Goal: Task Accomplishment & Management: Use online tool/utility

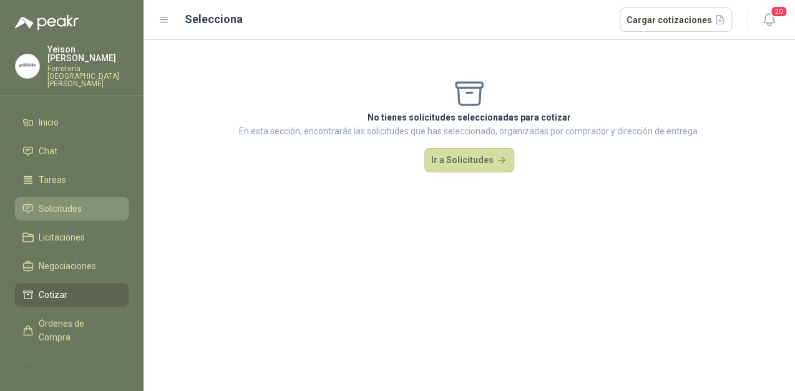
click at [73, 202] on span "Solicitudes" at bounding box center [60, 209] width 43 height 14
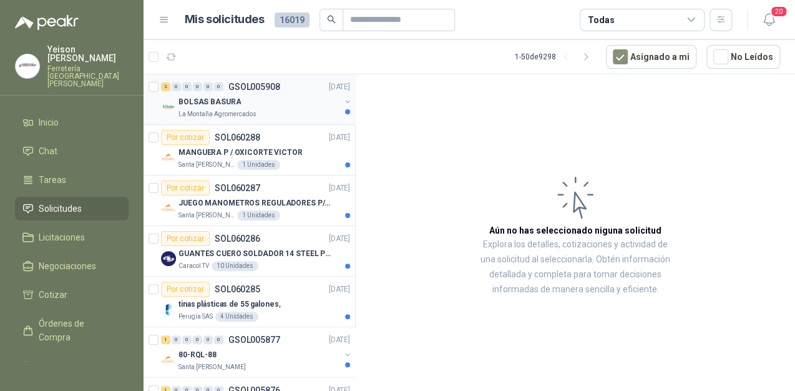
click at [280, 113] on div "La Montaña Agromercados" at bounding box center [260, 114] width 162 height 10
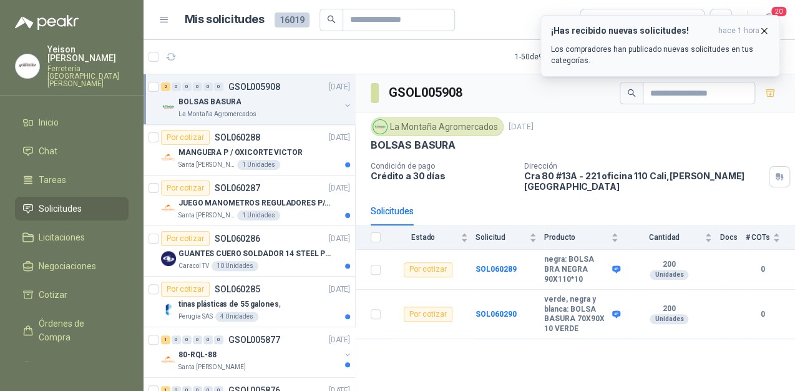
click at [768, 31] on icon "button" at bounding box center [764, 31] width 11 height 11
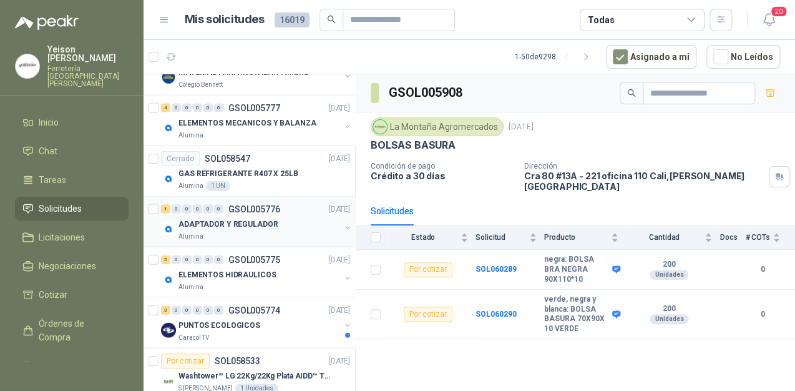
scroll to position [1149, 0]
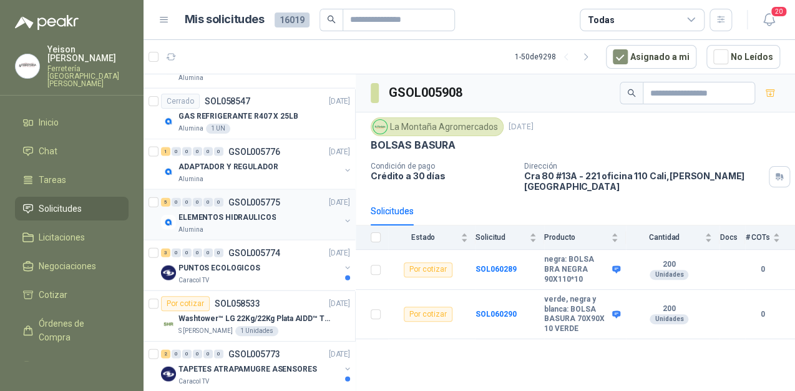
click at [290, 211] on div "ELEMENTOS HIDRAULICOS" at bounding box center [260, 217] width 162 height 15
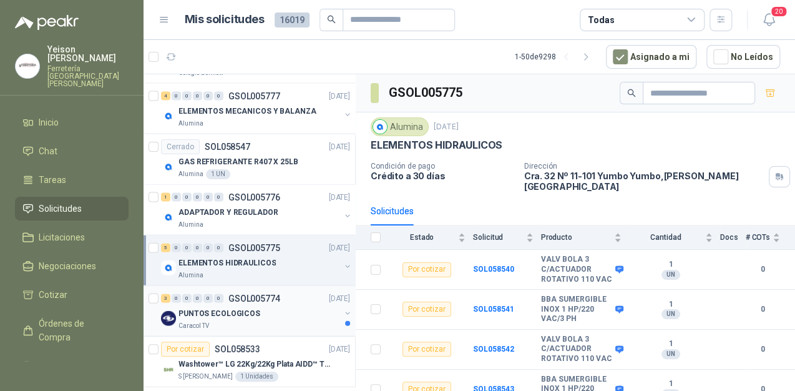
scroll to position [1049, 0]
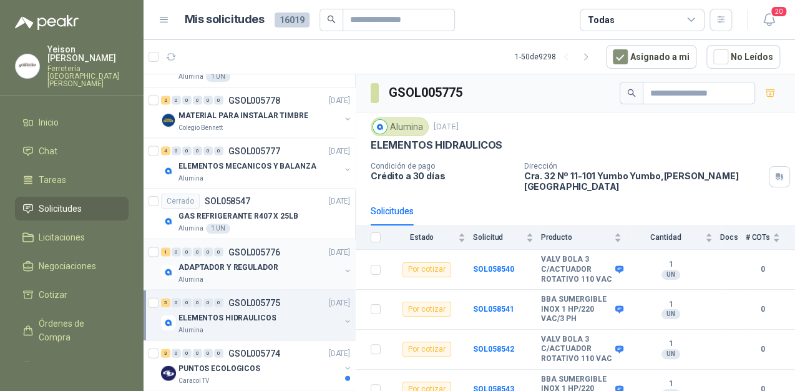
click at [251, 270] on div "ADAPTADOR Y REGULADOR" at bounding box center [260, 266] width 162 height 15
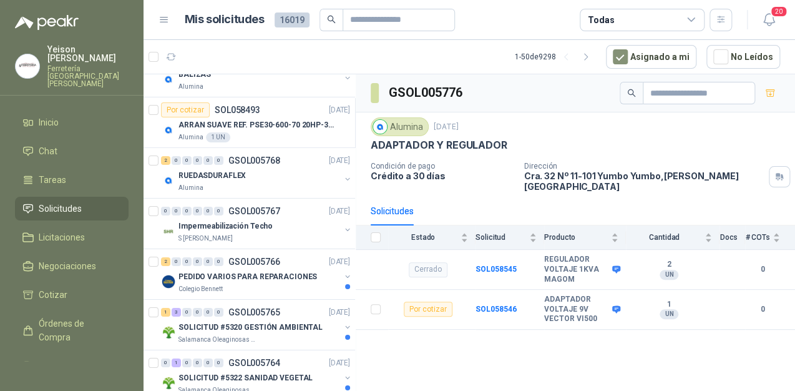
scroll to position [1748, 0]
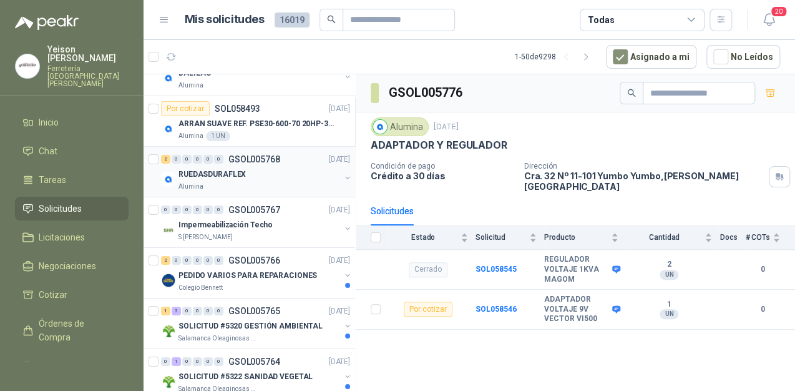
click at [257, 171] on div "RUEDASDURAFLEX" at bounding box center [260, 174] width 162 height 15
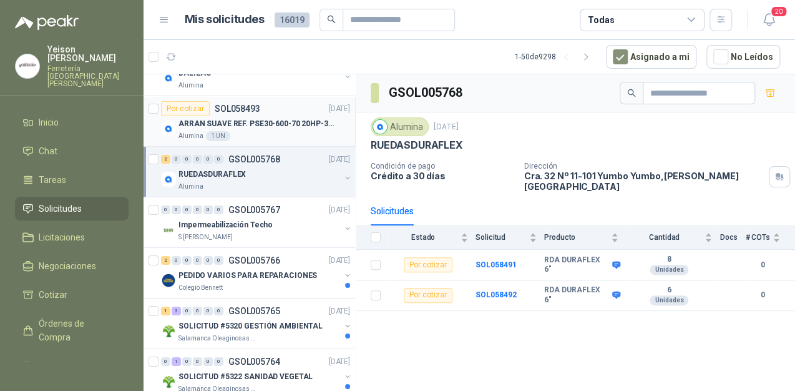
click at [277, 120] on p "ARRAN SUAVE REF. PSE30-600-70 20HP-30A" at bounding box center [256, 124] width 155 height 12
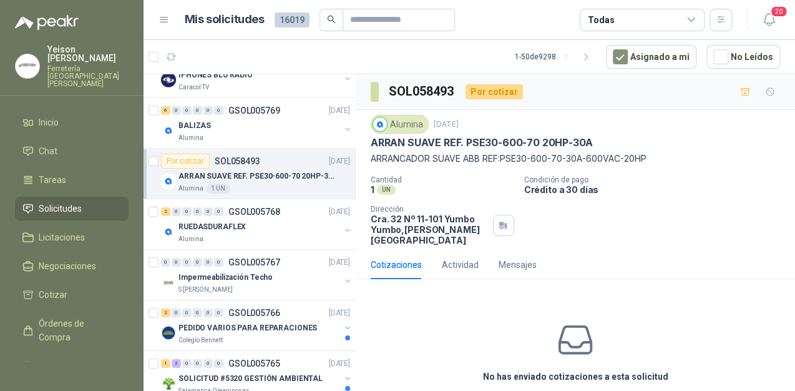
scroll to position [1669, 0]
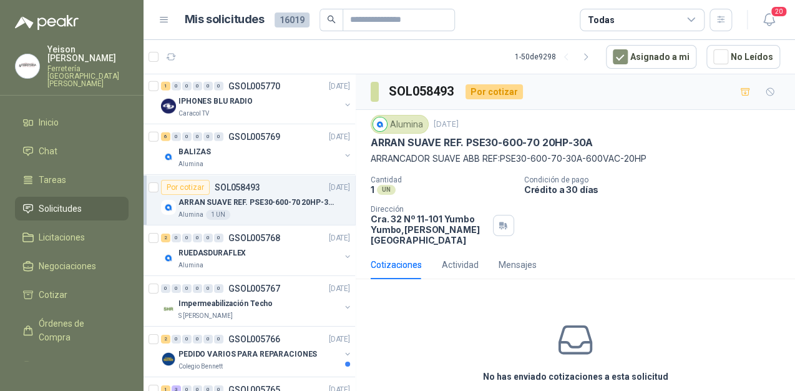
click at [287, 201] on p "ARRAN SUAVE REF. PSE30-600-70 20HP-30A" at bounding box center [256, 203] width 155 height 12
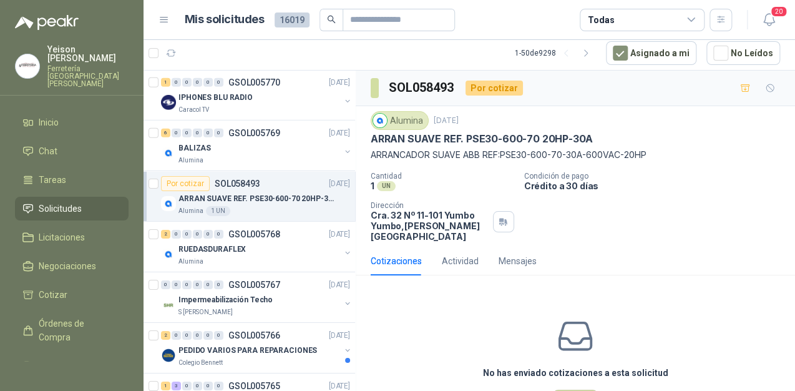
click at [261, 197] on p "ARRAN SUAVE REF. PSE30-600-70 20HP-30A" at bounding box center [256, 199] width 155 height 12
click at [251, 155] on div "Alumina" at bounding box center [260, 160] width 162 height 10
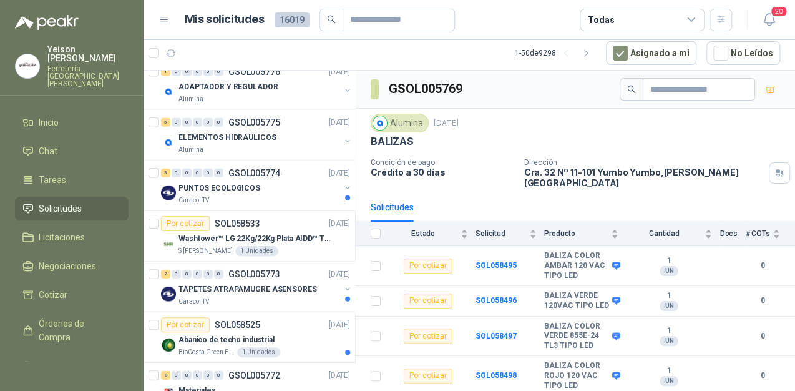
scroll to position [1170, 0]
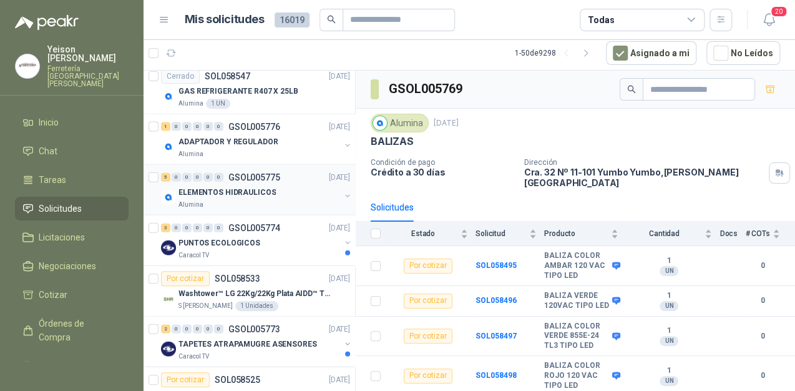
click at [268, 193] on p "ELEMENTOS HIDRAULICOS" at bounding box center [227, 193] width 97 height 12
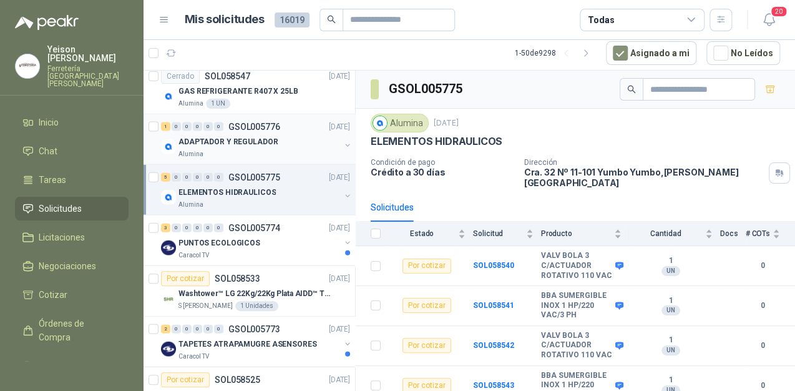
click at [280, 137] on div "ADAPTADOR Y REGULADOR" at bounding box center [260, 141] width 162 height 15
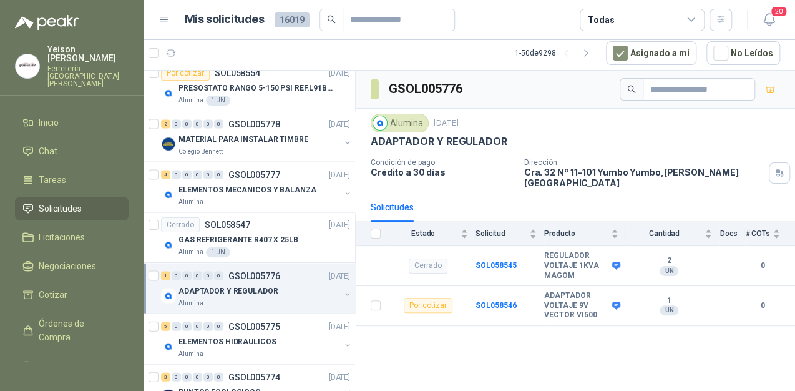
scroll to position [1020, 0]
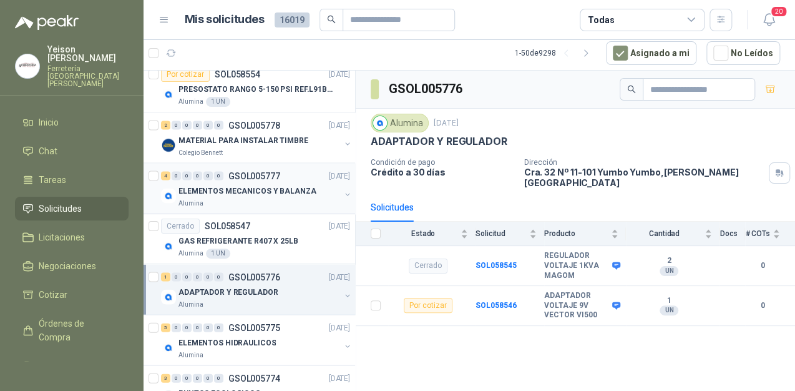
click at [267, 190] on p "ELEMENTOS MECANICOS Y BALANZA" at bounding box center [248, 191] width 138 height 12
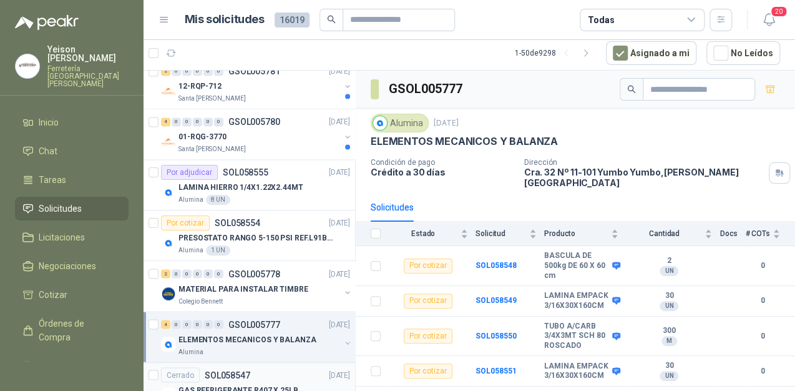
scroll to position [870, 0]
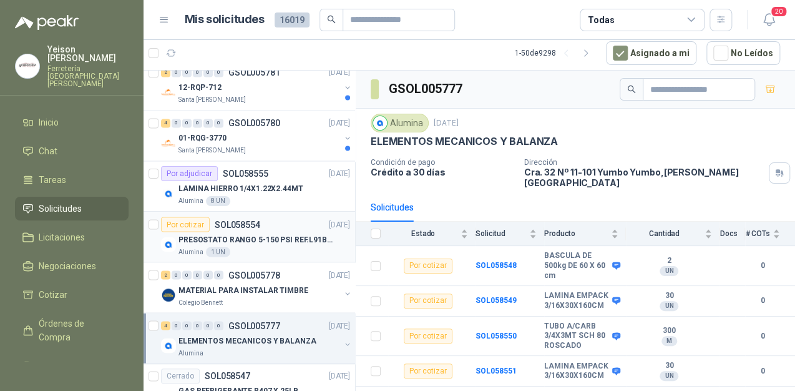
click at [260, 239] on p "PRESOSTATO RANGO 5-150 PSI REF.L91B-1050" at bounding box center [256, 239] width 155 height 12
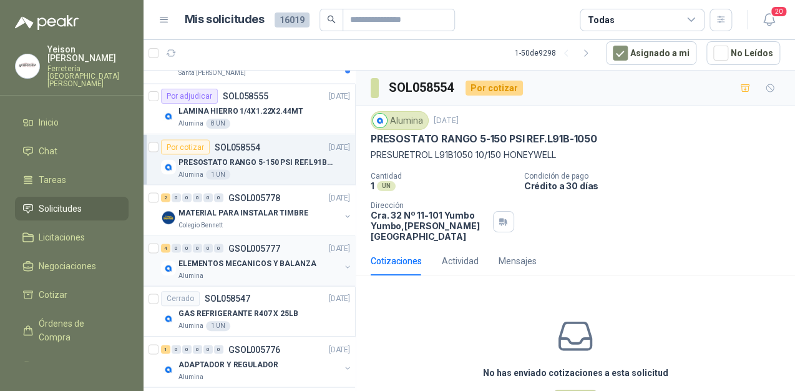
scroll to position [999, 0]
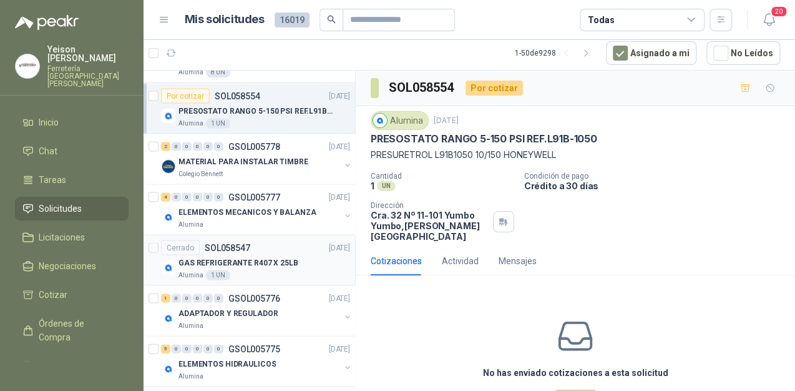
click at [268, 270] on div "Alumina 1 UN" at bounding box center [265, 275] width 172 height 10
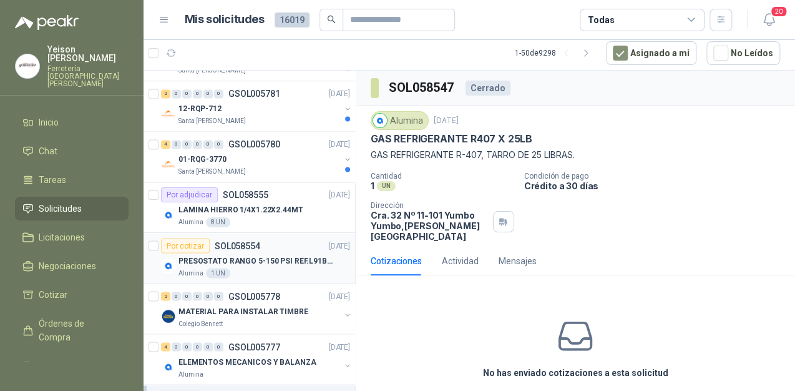
scroll to position [949, 0]
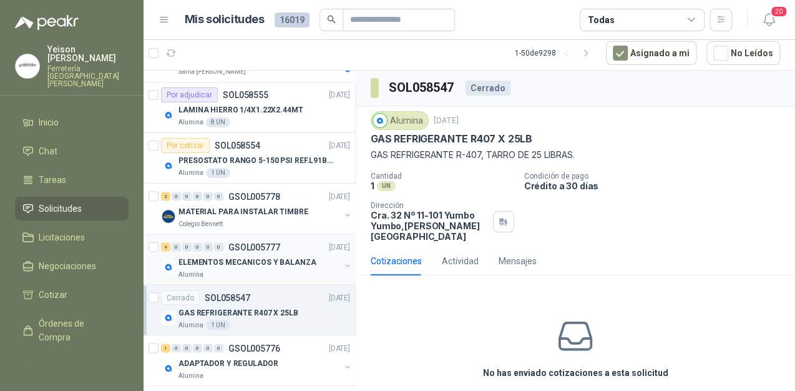
click at [244, 260] on p "ELEMENTOS MECANICOS Y BALANZA" at bounding box center [248, 262] width 138 height 12
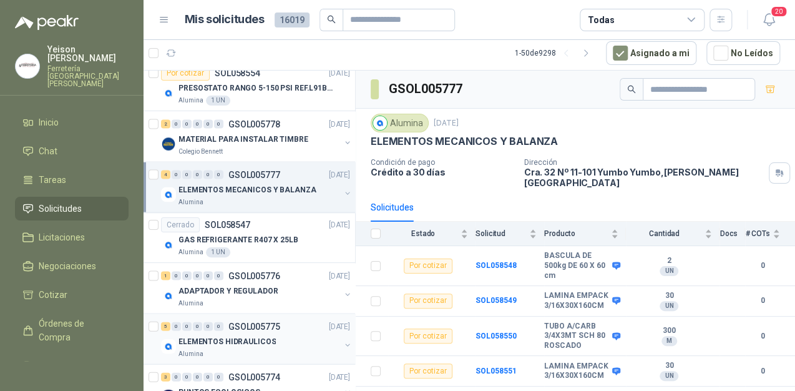
scroll to position [1049, 0]
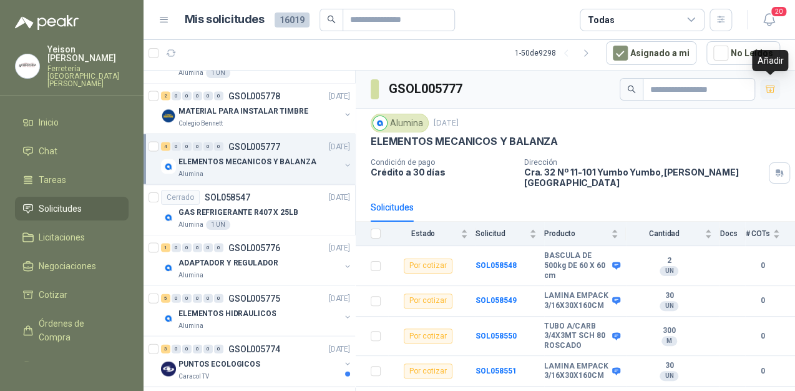
click at [772, 90] on icon "button" at bounding box center [770, 89] width 11 height 11
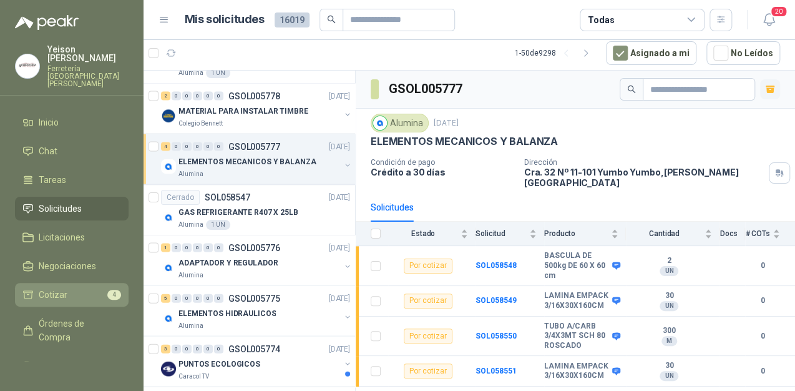
click at [77, 288] on li "Cotizar 4" at bounding box center [71, 295] width 99 height 14
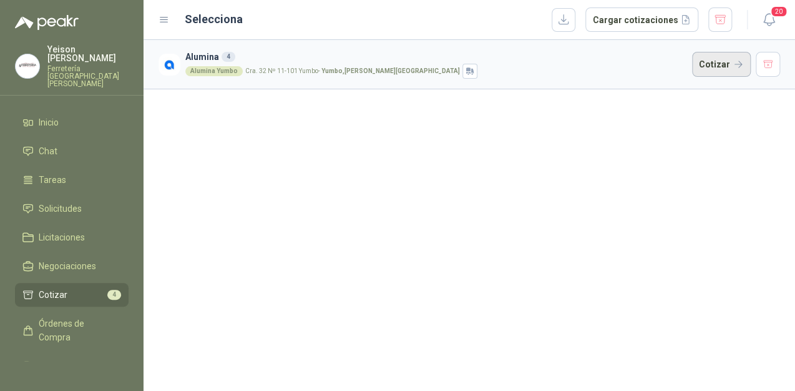
click at [710, 67] on button "Cotizar" at bounding box center [721, 64] width 59 height 25
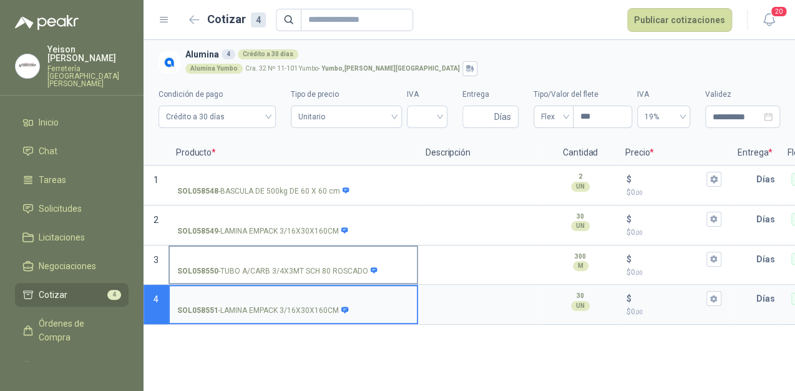
click at [237, 260] on input "SOL058550 - TUBO A/CARB 3/4X3MT SCH 80 ROSCADO" at bounding box center [293, 259] width 232 height 9
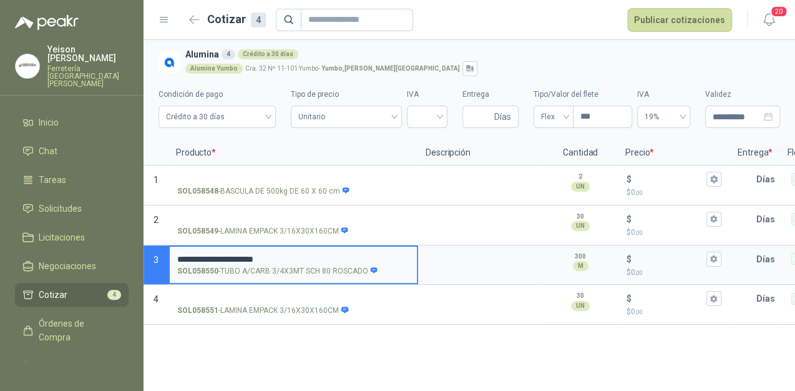
click at [280, 257] on input "**********" at bounding box center [293, 259] width 232 height 9
type input "**********"
click at [642, 249] on div "$ $ 0 ,00" at bounding box center [674, 265] width 110 height 37
click at [642, 254] on input "$ $ 0 ,00" at bounding box center [669, 258] width 70 height 9
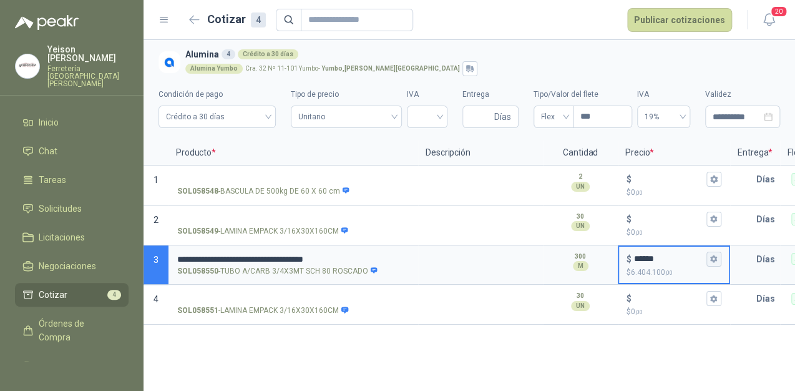
type input "******"
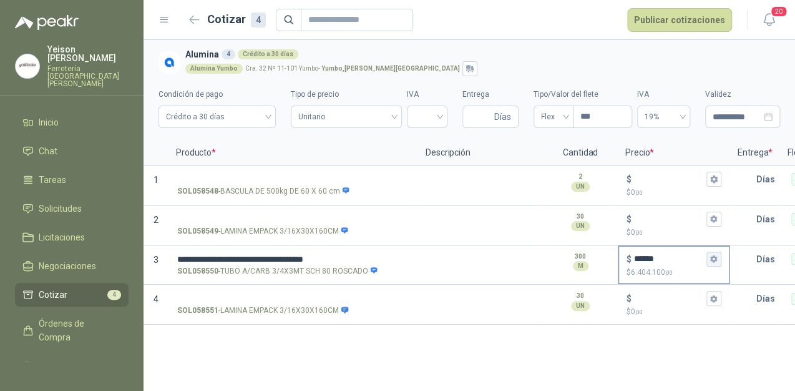
click at [711, 255] on icon "button" at bounding box center [714, 259] width 8 height 8
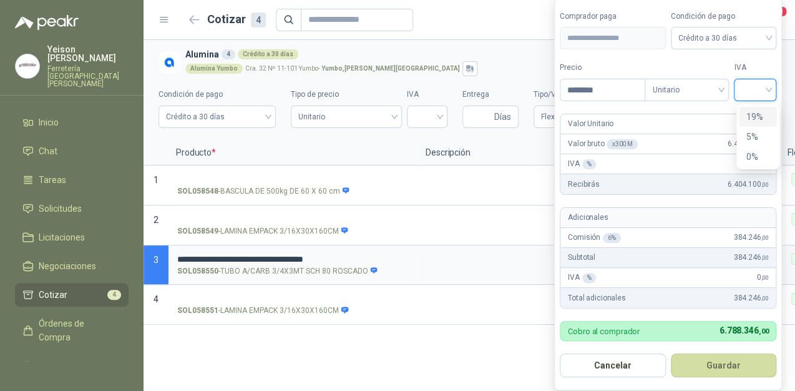
click at [767, 84] on input "search" at bounding box center [755, 88] width 27 height 19
click at [760, 111] on div "19%" at bounding box center [758, 117] width 23 height 14
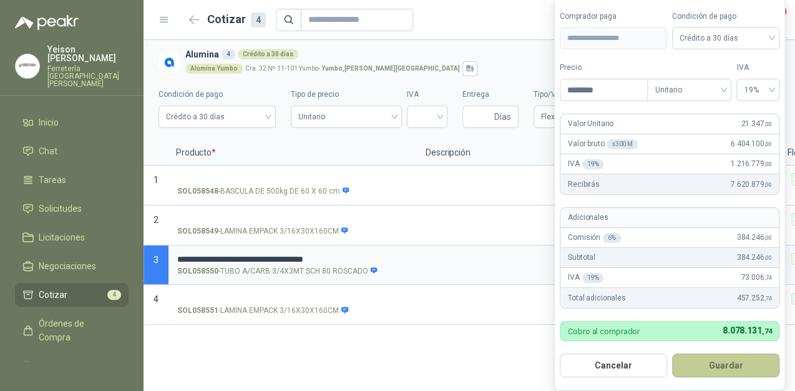
click at [755, 365] on button "Guardar" at bounding box center [725, 365] width 107 height 24
